Goal: Task Accomplishment & Management: Manage account settings

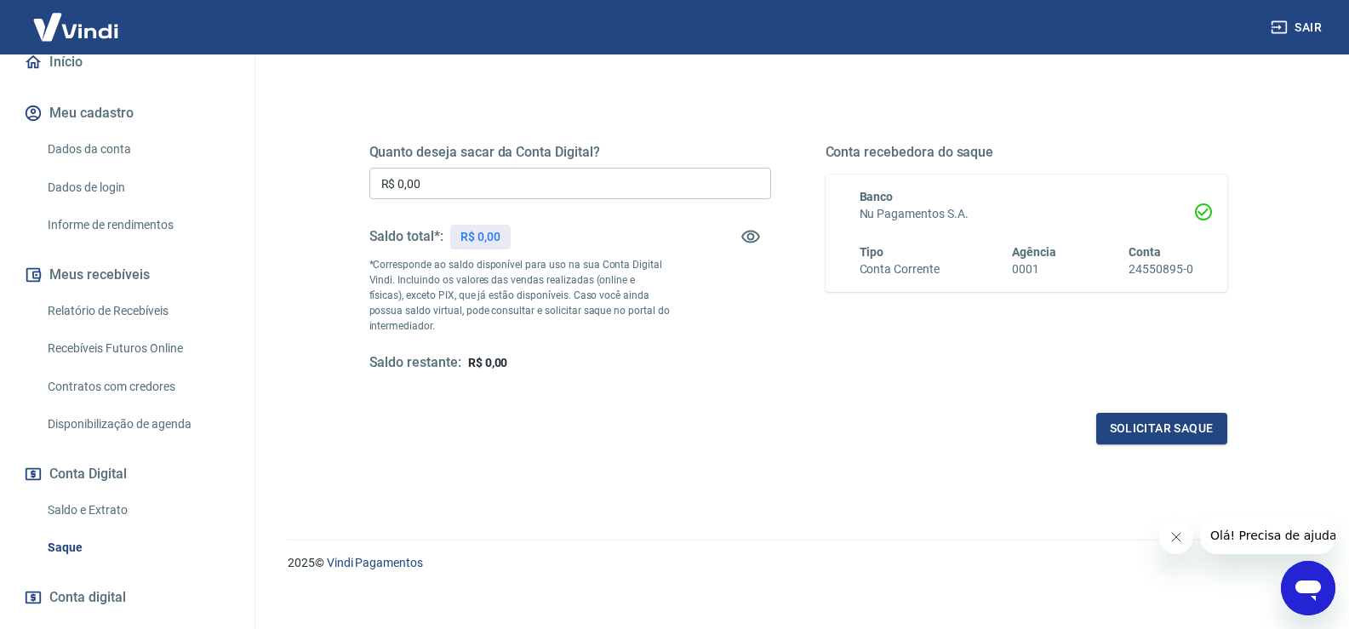
scroll to position [213, 0]
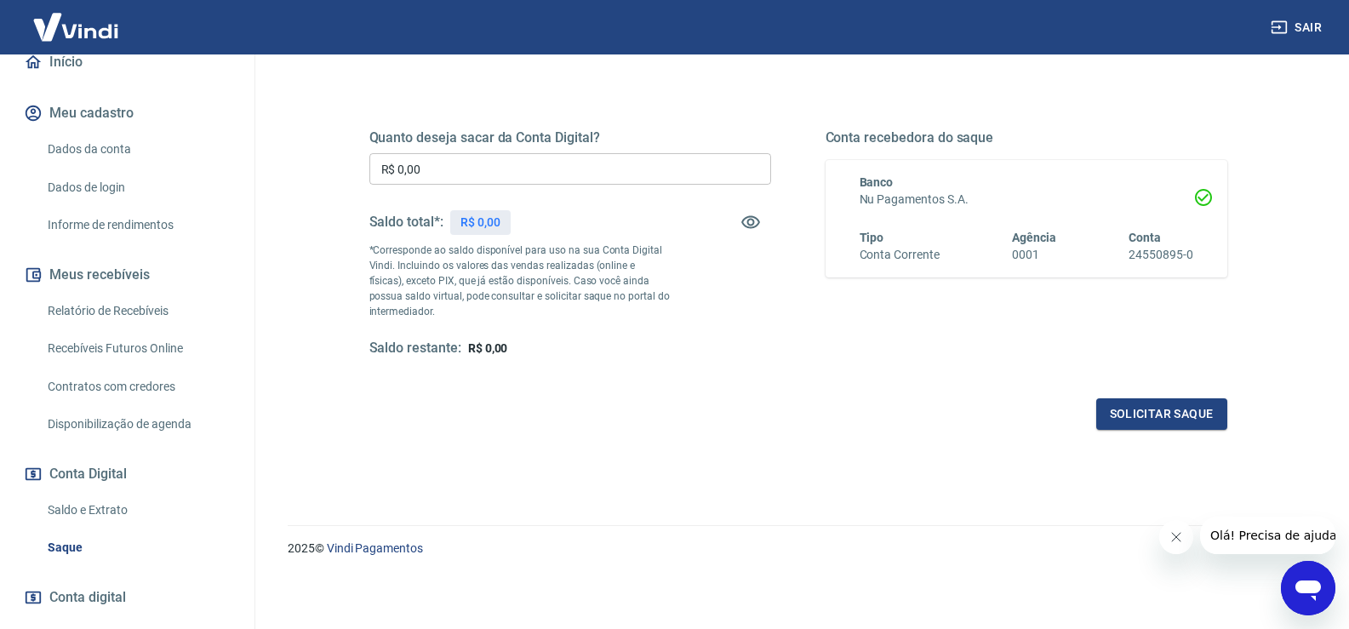
click at [111, 504] on link "Saldo e Extrato" at bounding box center [137, 510] width 193 height 35
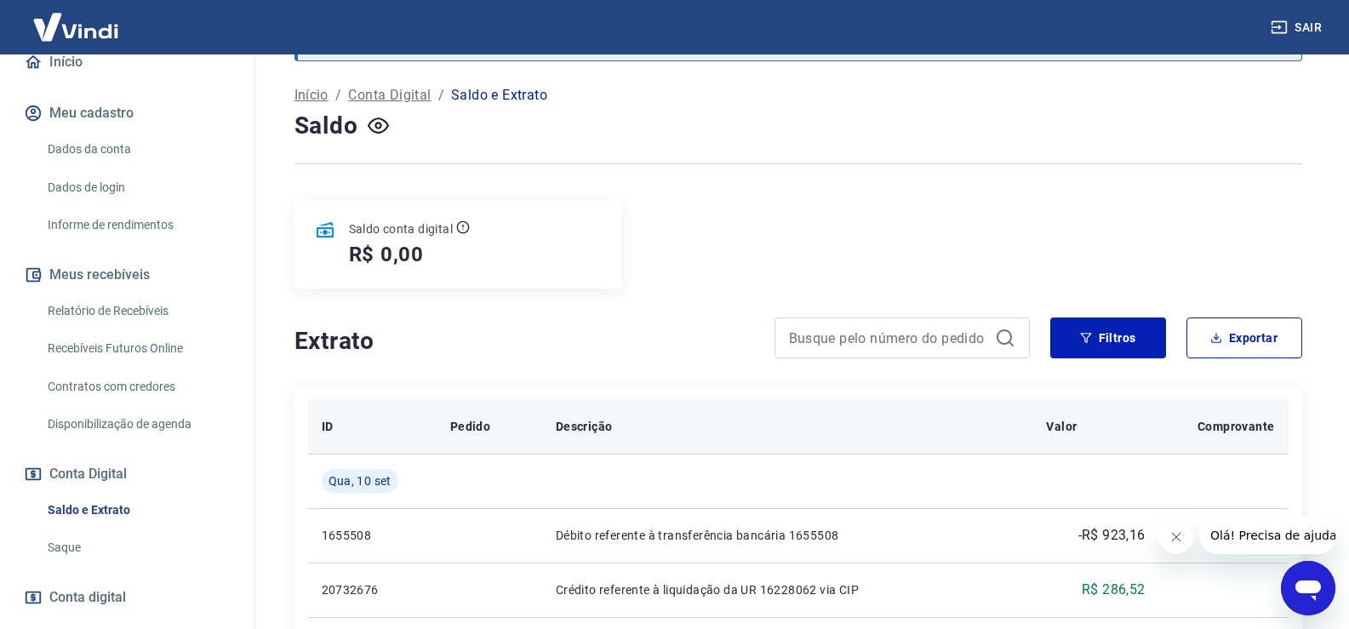
scroll to position [170, 0]
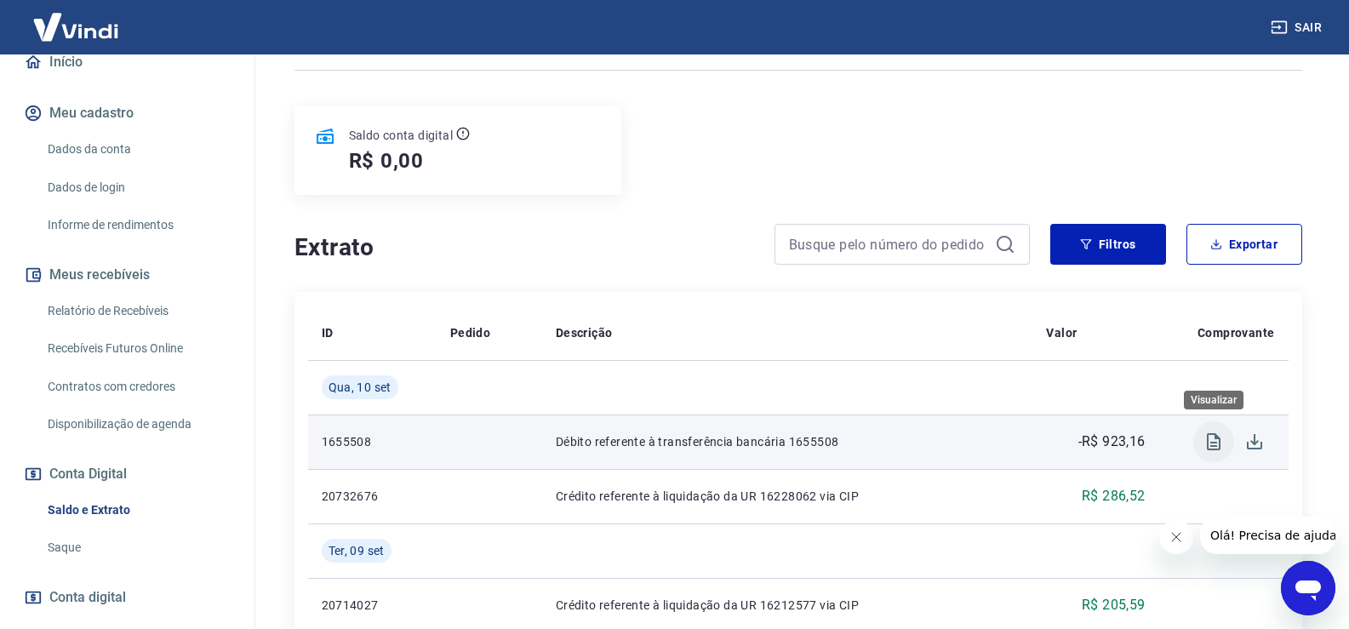
click at [1209, 444] on icon "Visualizar" at bounding box center [1213, 441] width 20 height 20
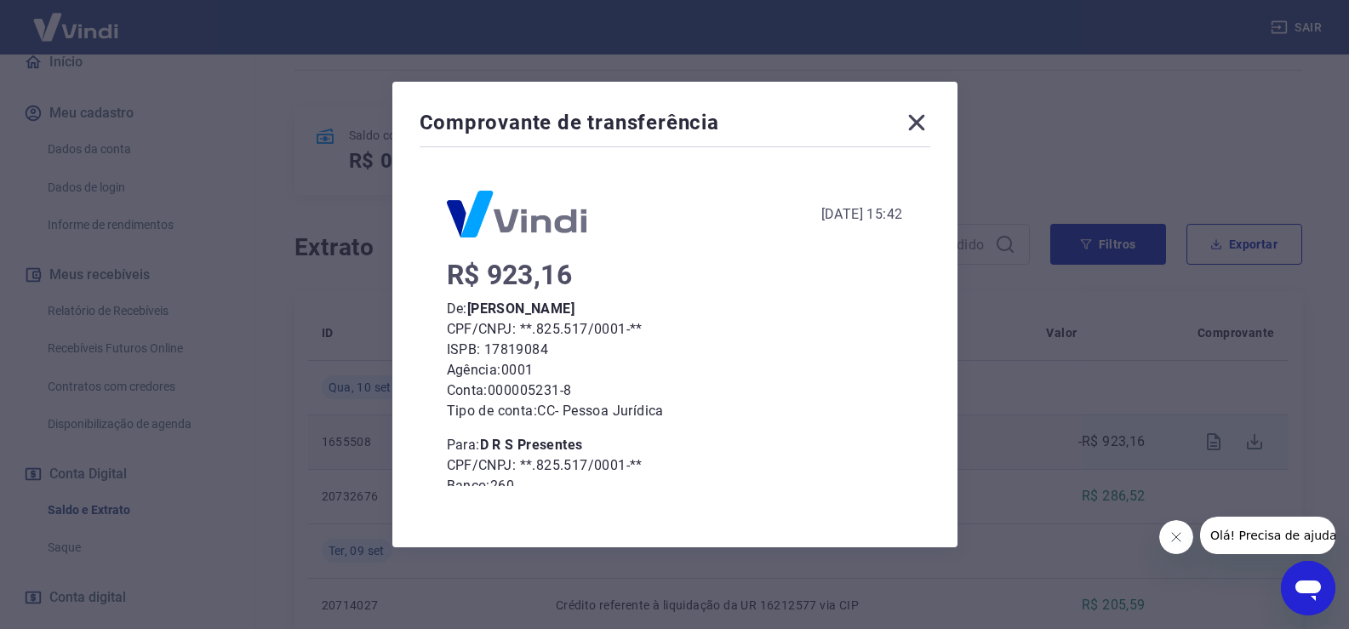
scroll to position [0, 0]
click at [924, 125] on icon at bounding box center [916, 123] width 16 height 16
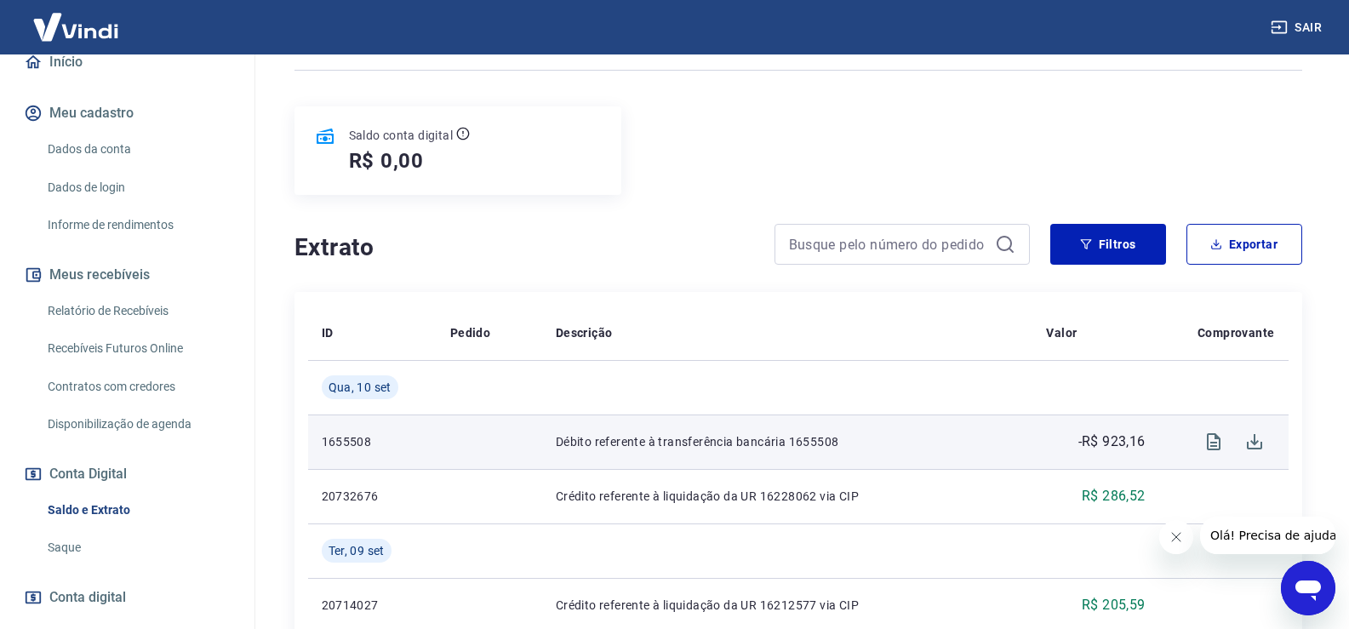
click at [158, 315] on link "Relatório de Recebíveis" at bounding box center [137, 311] width 193 height 35
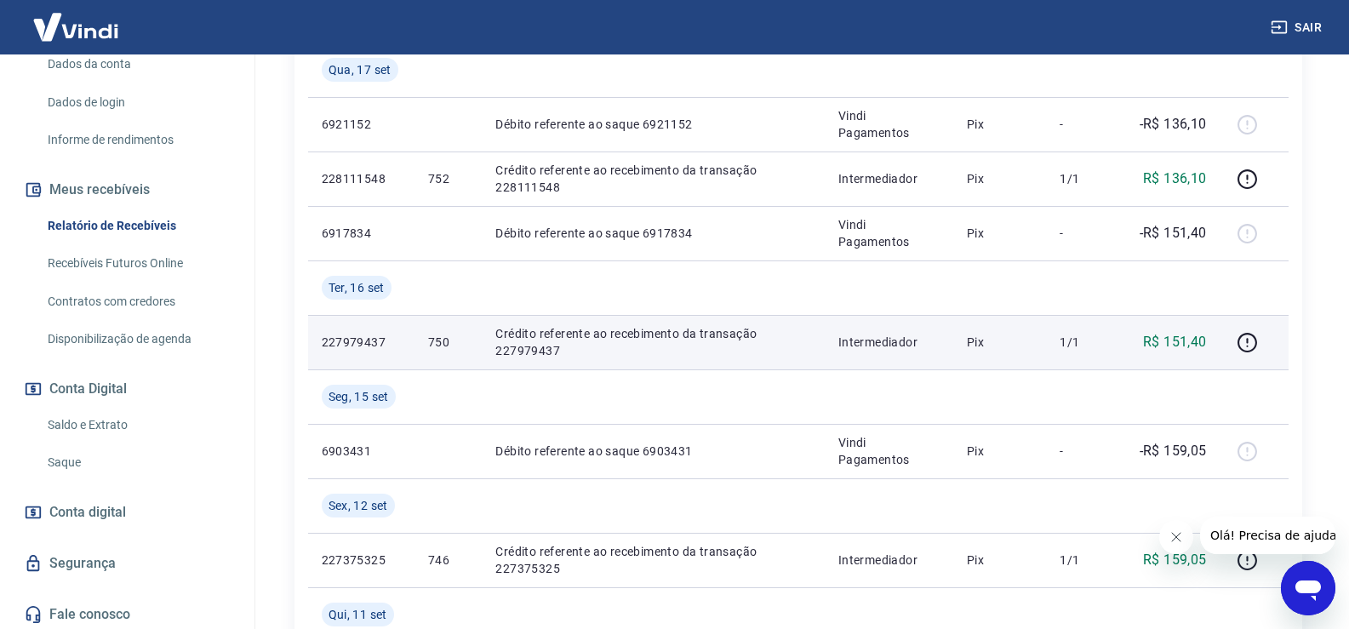
scroll to position [340, 0]
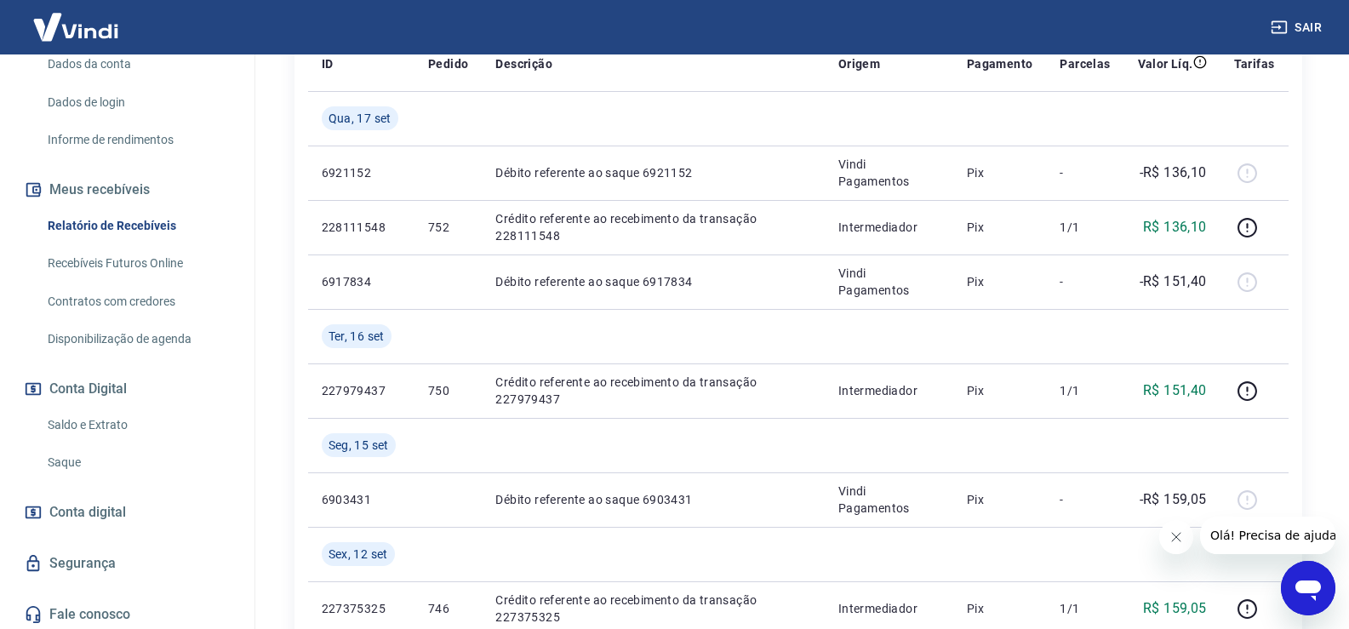
click at [71, 454] on link "Saque" at bounding box center [137, 462] width 193 height 35
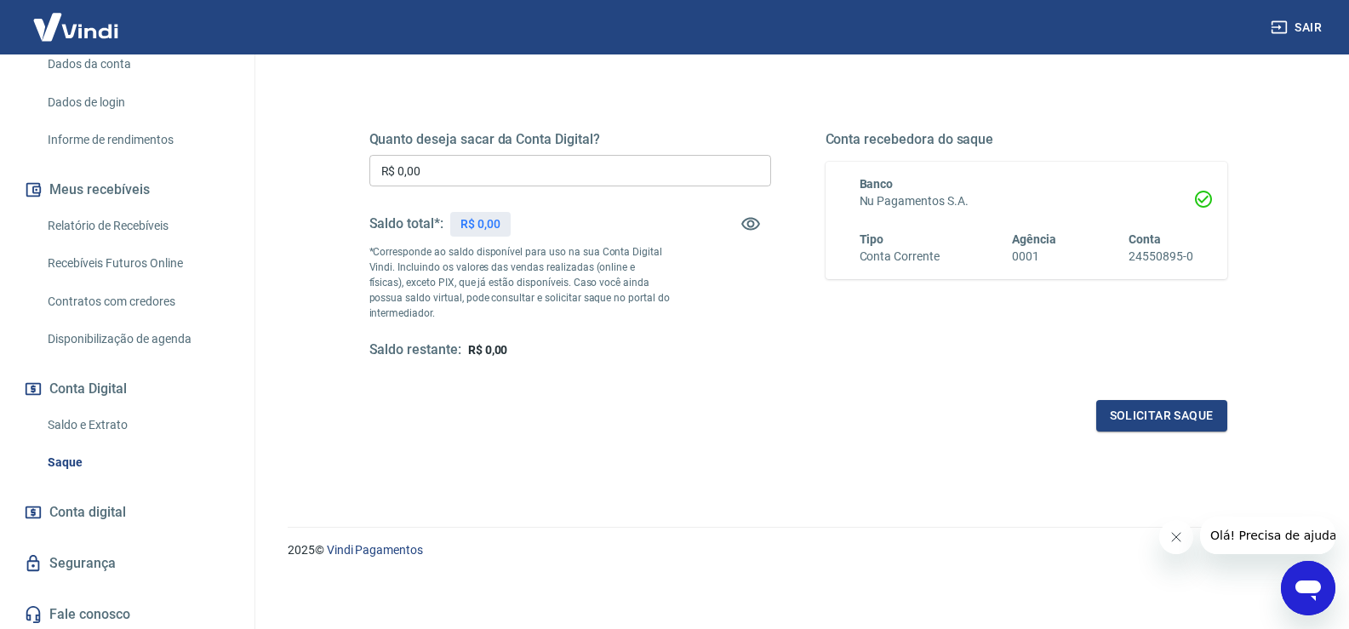
scroll to position [213, 0]
click at [60, 417] on link "Saldo e Extrato" at bounding box center [137, 425] width 193 height 35
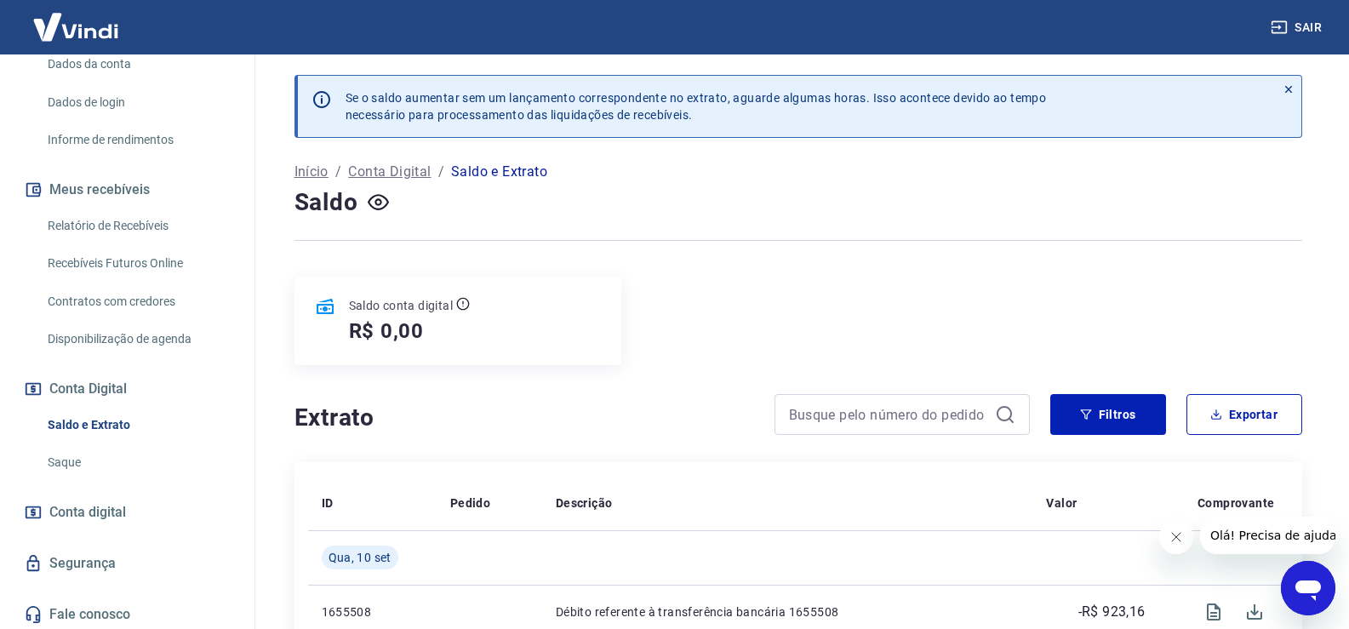
click at [410, 166] on p "Conta Digital" at bounding box center [389, 172] width 83 height 20
